Goal: Task Accomplishment & Management: Use online tool/utility

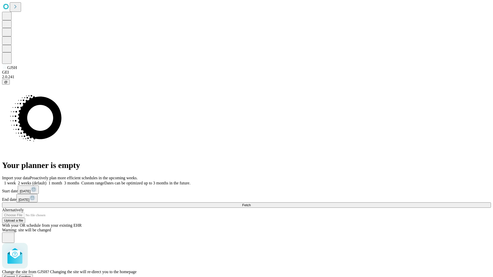
click at [31, 275] on span "Confirm" at bounding box center [25, 277] width 12 height 4
click at [16, 181] on label "1 week" at bounding box center [9, 183] width 14 height 4
click at [251, 203] on span "Fetch" at bounding box center [246, 205] width 8 height 4
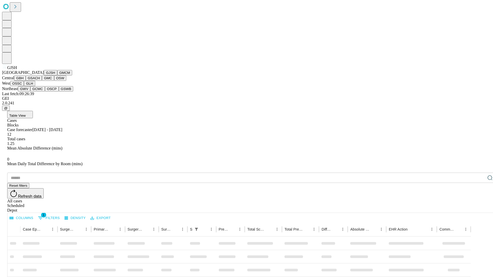
click at [57, 75] on button "GMCM" at bounding box center [64, 72] width 15 height 5
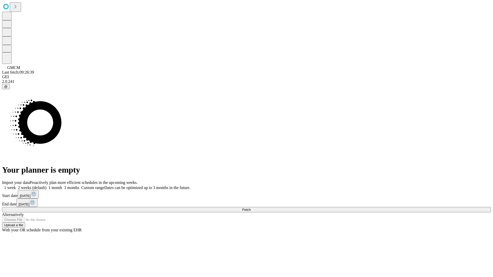
click at [16, 186] on label "1 week" at bounding box center [9, 188] width 14 height 4
click at [251, 208] on span "Fetch" at bounding box center [246, 210] width 8 height 4
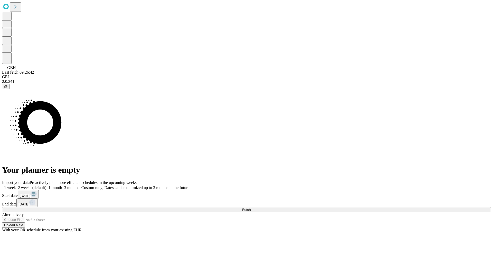
click at [251, 208] on span "Fetch" at bounding box center [246, 210] width 8 height 4
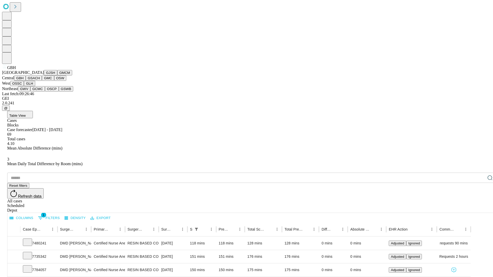
click at [40, 81] on button "GSACH" at bounding box center [34, 77] width 16 height 5
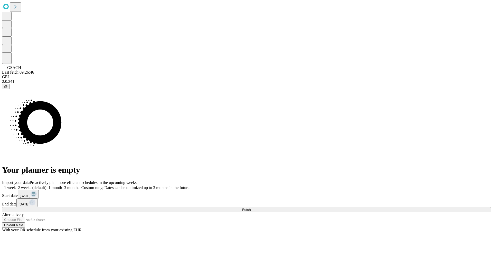
click at [16, 186] on label "1 week" at bounding box center [9, 188] width 14 height 4
click at [251, 208] on span "Fetch" at bounding box center [246, 210] width 8 height 4
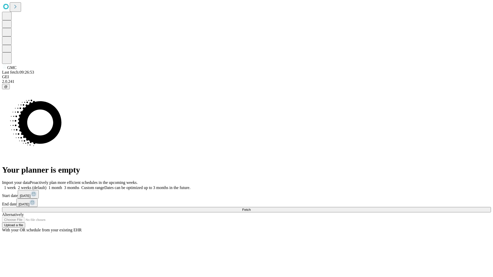
click at [16, 186] on label "1 week" at bounding box center [9, 188] width 14 height 4
click at [251, 208] on span "Fetch" at bounding box center [246, 210] width 8 height 4
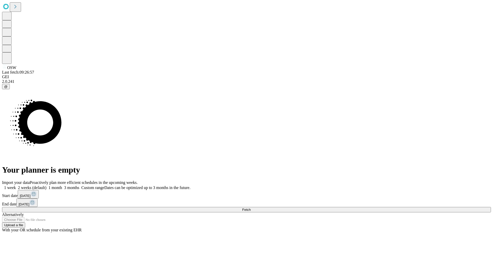
click at [251, 208] on span "Fetch" at bounding box center [246, 210] width 8 height 4
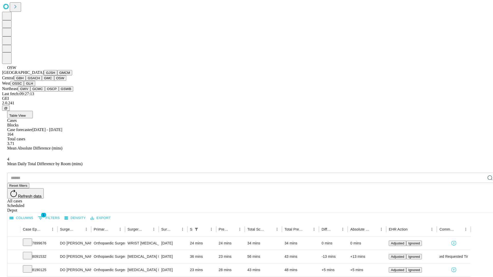
click at [24, 86] on button "OSSC" at bounding box center [17, 83] width 14 height 5
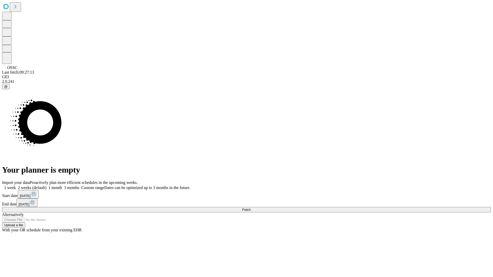
click at [251, 208] on span "Fetch" at bounding box center [246, 210] width 8 height 4
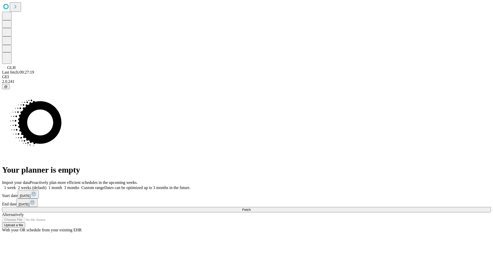
click at [16, 186] on label "1 week" at bounding box center [9, 188] width 14 height 4
click at [251, 208] on span "Fetch" at bounding box center [246, 210] width 8 height 4
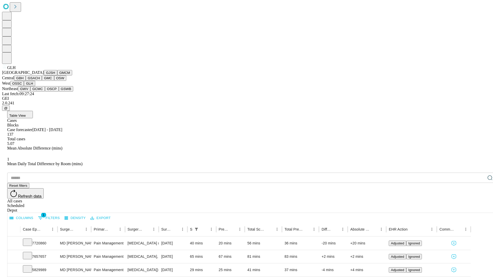
click at [30, 92] on button "GWV" at bounding box center [24, 88] width 12 height 5
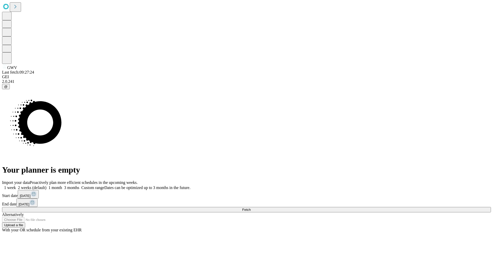
click at [16, 186] on label "1 week" at bounding box center [9, 188] width 14 height 4
click at [251, 208] on span "Fetch" at bounding box center [246, 210] width 8 height 4
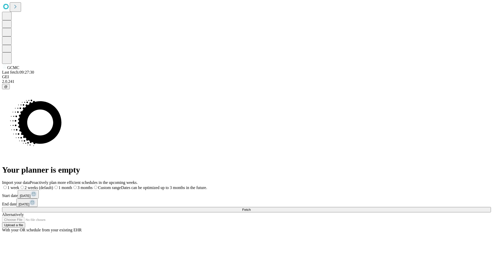
click at [19, 186] on label "1 week" at bounding box center [10, 188] width 17 height 4
click at [251, 208] on span "Fetch" at bounding box center [246, 210] width 8 height 4
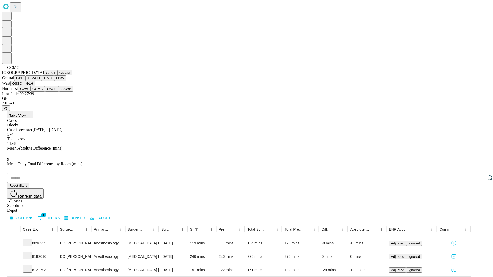
click at [45, 92] on button "OSCP" at bounding box center [52, 88] width 14 height 5
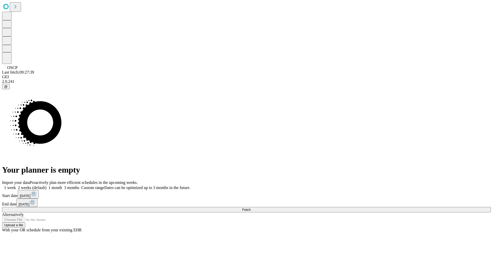
click at [16, 186] on label "1 week" at bounding box center [9, 188] width 14 height 4
click at [251, 208] on span "Fetch" at bounding box center [246, 210] width 8 height 4
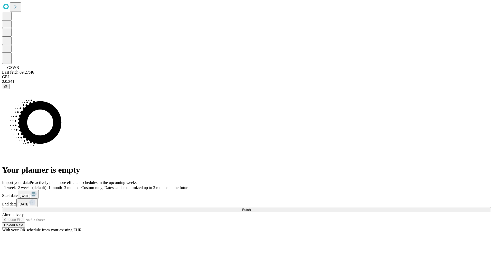
click at [16, 186] on label "1 week" at bounding box center [9, 188] width 14 height 4
click at [251, 208] on span "Fetch" at bounding box center [246, 210] width 8 height 4
